Goal: Information Seeking & Learning: Learn about a topic

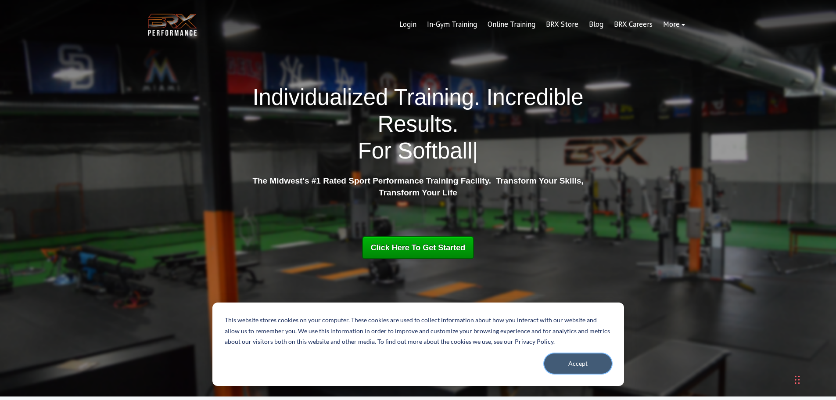
click at [559, 365] on button "Accept" at bounding box center [578, 363] width 68 height 20
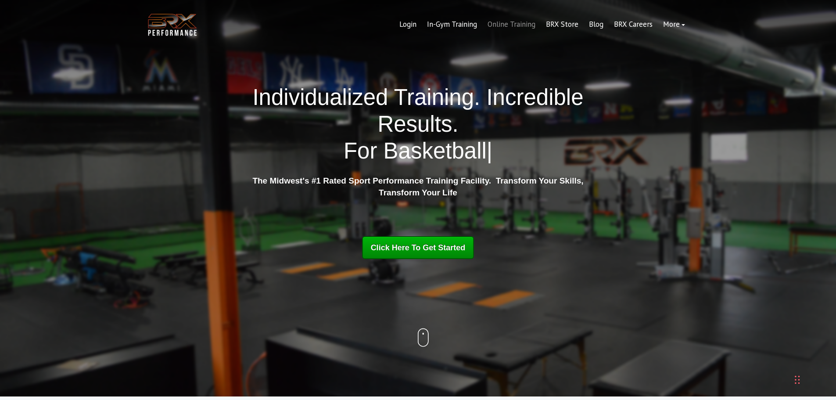
click at [500, 25] on link "Online Training" at bounding box center [511, 24] width 58 height 21
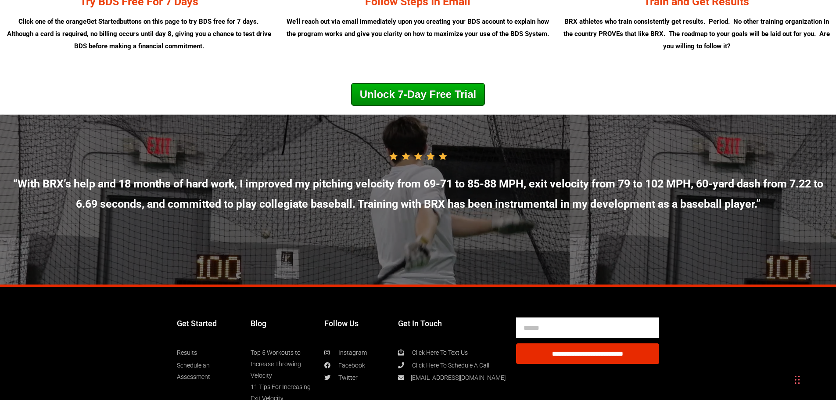
scroll to position [4563, 0]
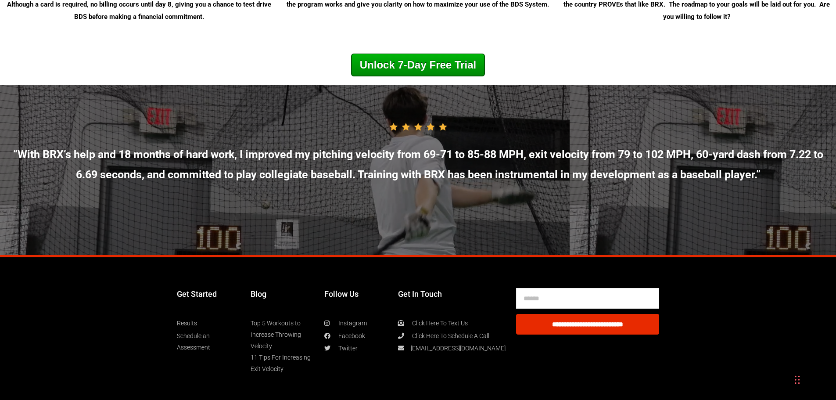
click at [283, 345] on link "Top 5 Workouts to Increase Throwing Velocity" at bounding box center [283, 334] width 65 height 34
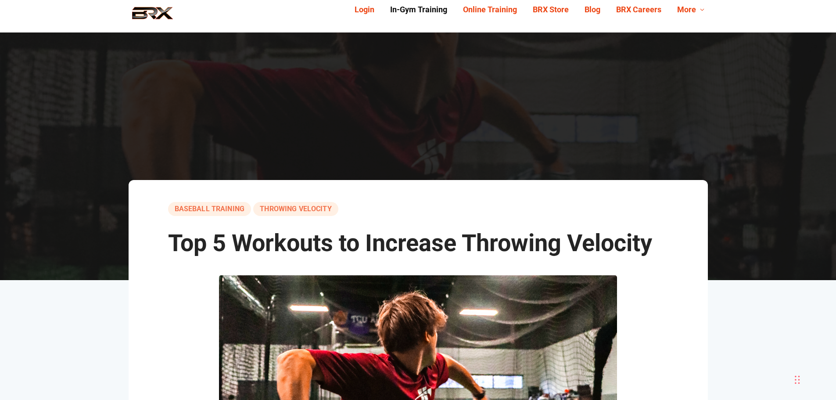
click at [415, 11] on link "In-Gym Training" at bounding box center [418, 10] width 73 height 14
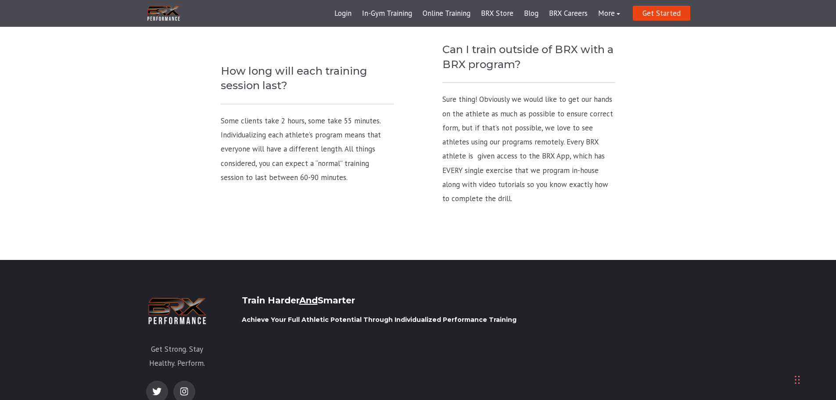
scroll to position [1229, 0]
